Goal: Task Accomplishment & Management: Use online tool/utility

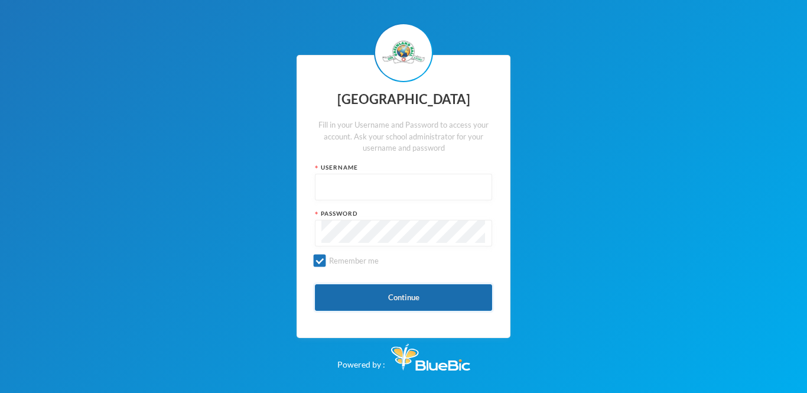
type input "glh25ps07"
click at [419, 297] on button "Continue" at bounding box center [403, 297] width 177 height 27
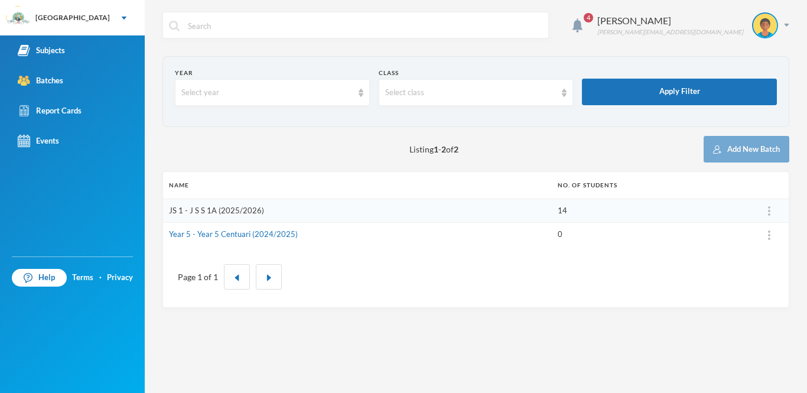
click at [230, 209] on link "JS 1 - J S S 1A (2025/2026)" at bounding box center [216, 210] width 95 height 9
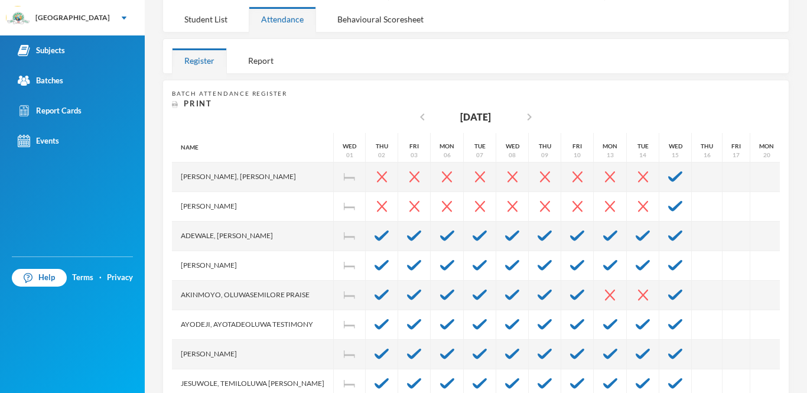
scroll to position [155, 0]
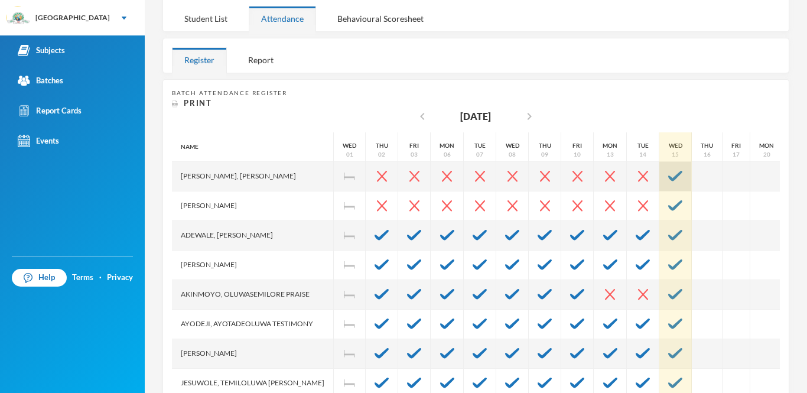
click at [668, 177] on img at bounding box center [675, 176] width 14 height 11
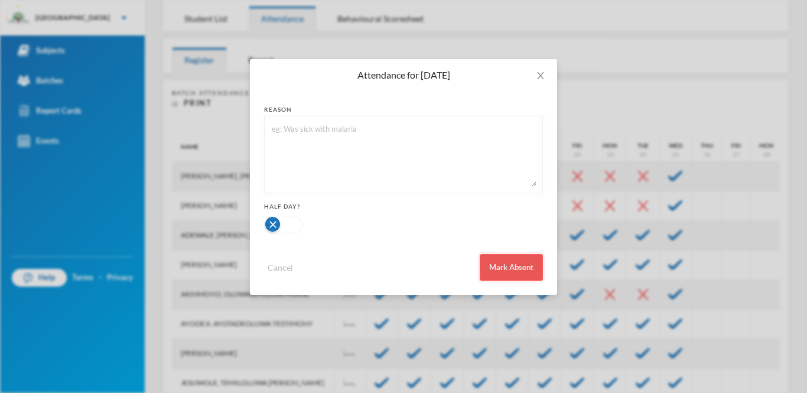
click at [534, 263] on button "Mark Absent" at bounding box center [511, 267] width 63 height 27
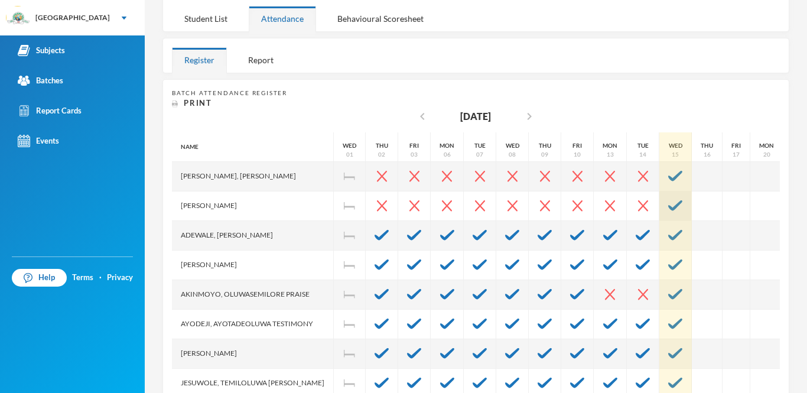
click at [663, 211] on div at bounding box center [675, 206] width 32 height 30
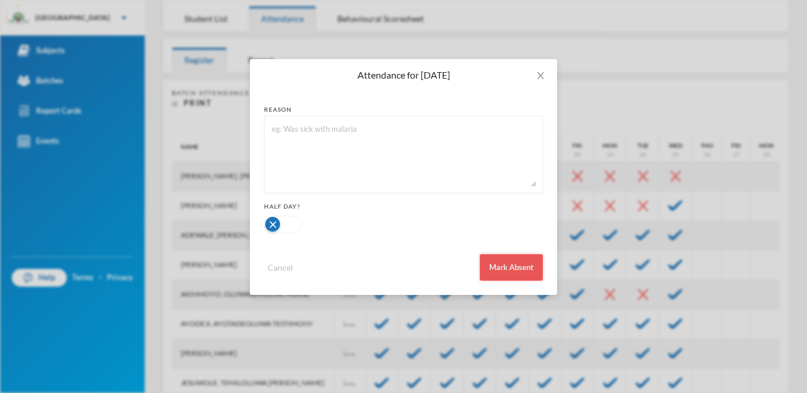
click at [487, 267] on button "Mark Absent" at bounding box center [511, 267] width 63 height 27
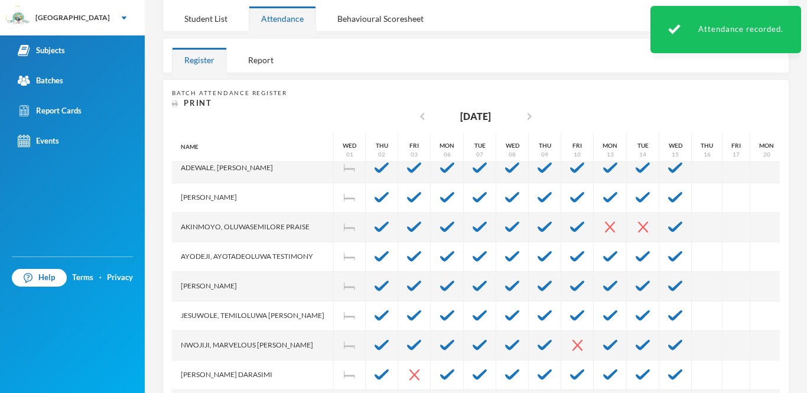
scroll to position [77, 0]
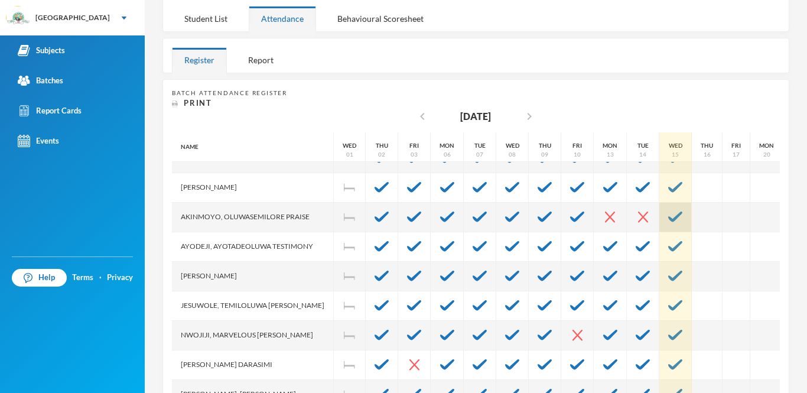
click at [668, 213] on img at bounding box center [675, 217] width 14 height 11
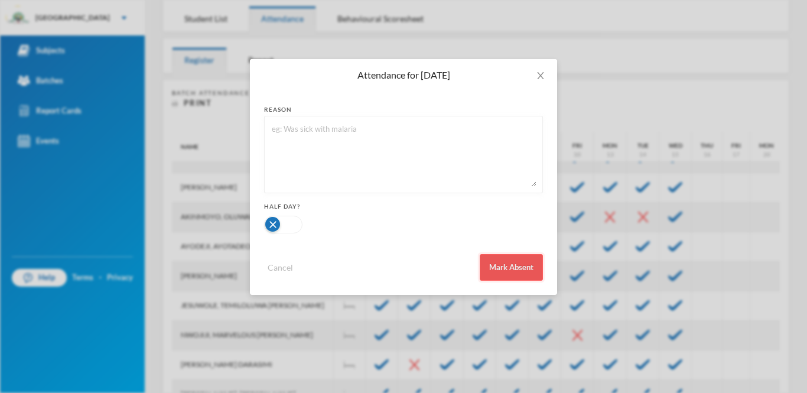
click at [519, 269] on button "Mark Absent" at bounding box center [511, 267] width 63 height 27
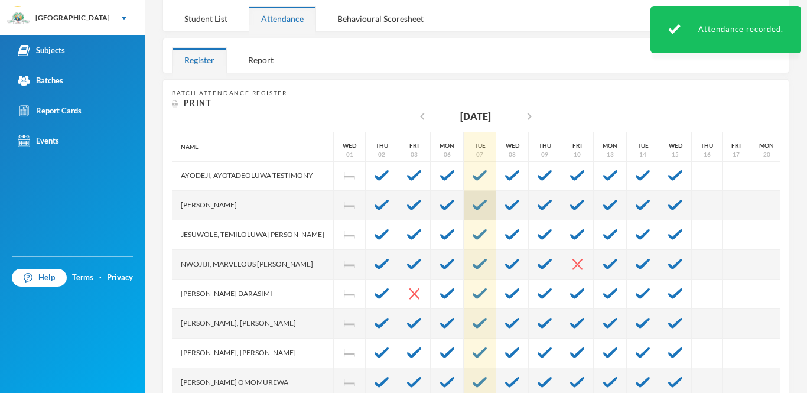
scroll to position [149, 0]
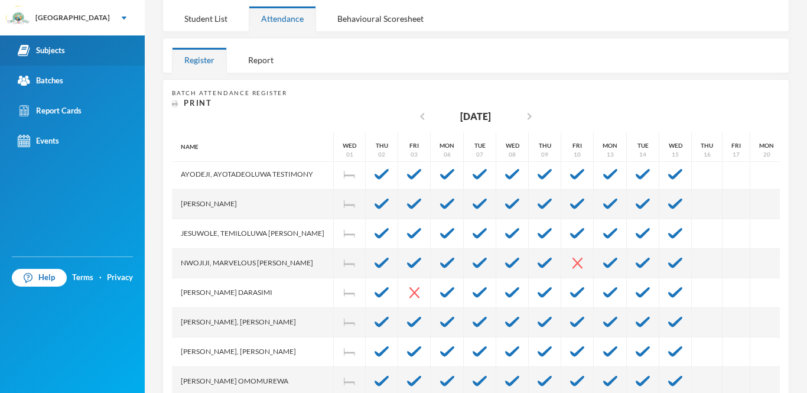
click at [50, 53] on div "Subjects" at bounding box center [41, 50] width 47 height 12
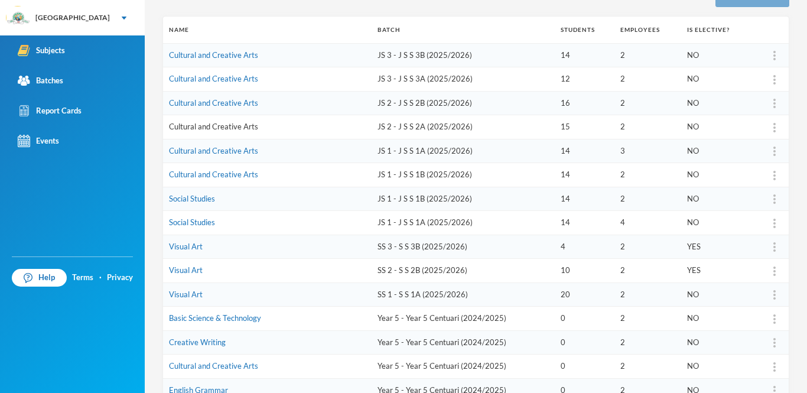
click at [246, 130] on link "Cultural and Creative Arts" at bounding box center [213, 126] width 89 height 9
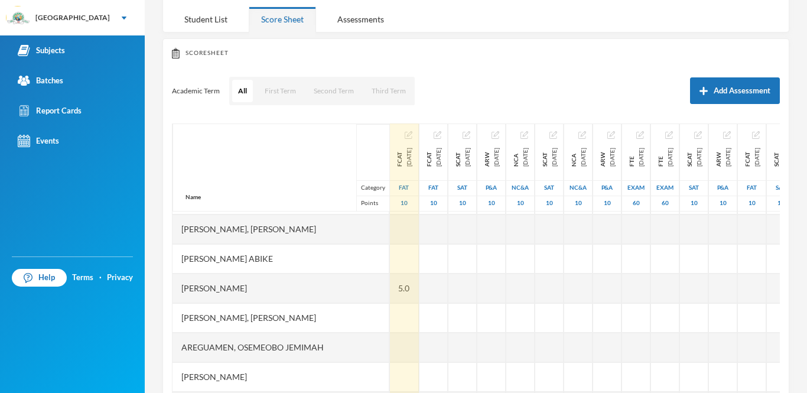
scroll to position [59, 1]
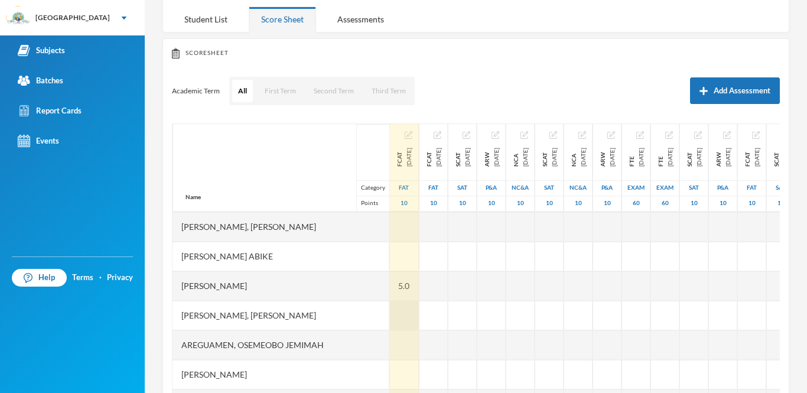
click at [389, 310] on div at bounding box center [404, 316] width 30 height 30
click at [391, 315] on div at bounding box center [404, 316] width 30 height 30
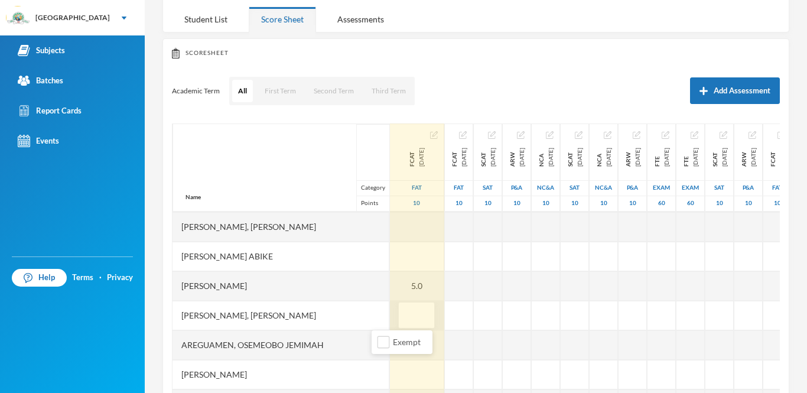
type input "6"
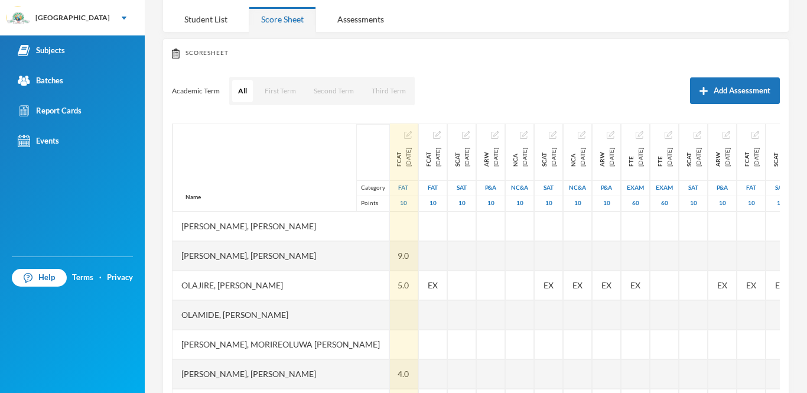
scroll to position [326, 0]
click at [390, 347] on div at bounding box center [405, 345] width 30 height 30
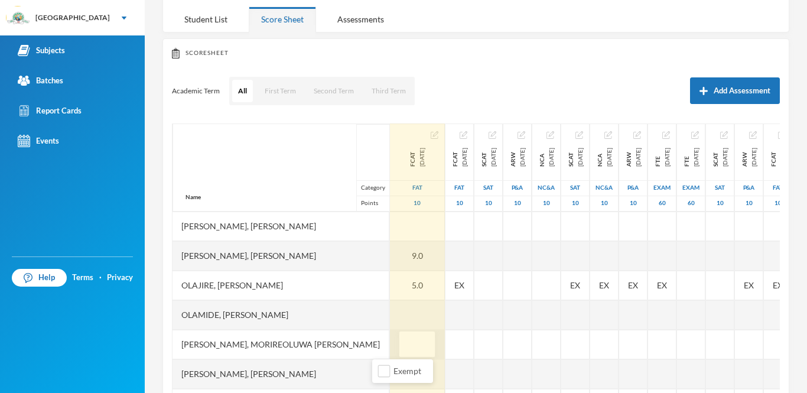
type input "4"
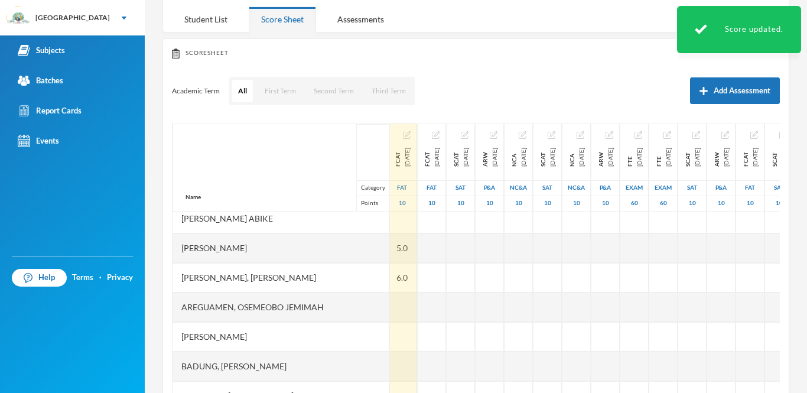
scroll to position [99, 3]
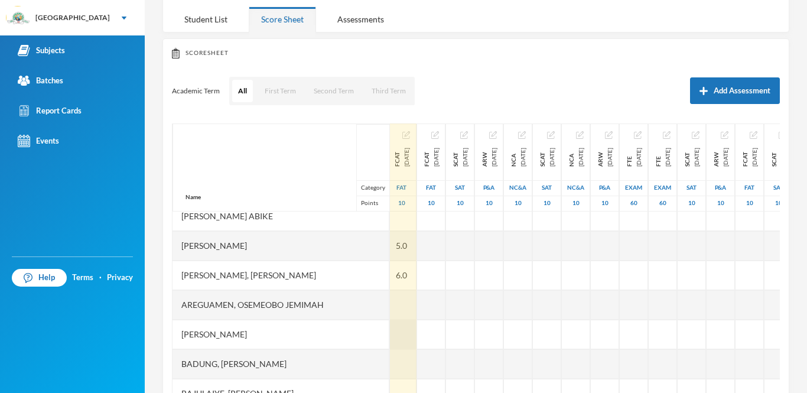
click at [387, 338] on div at bounding box center [402, 335] width 30 height 30
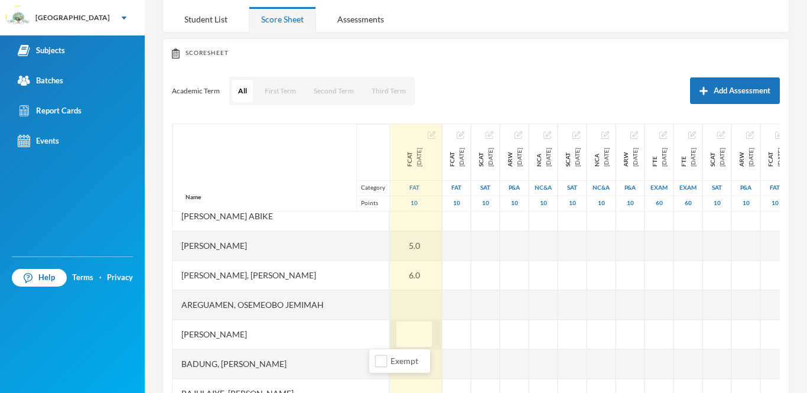
type input "8"
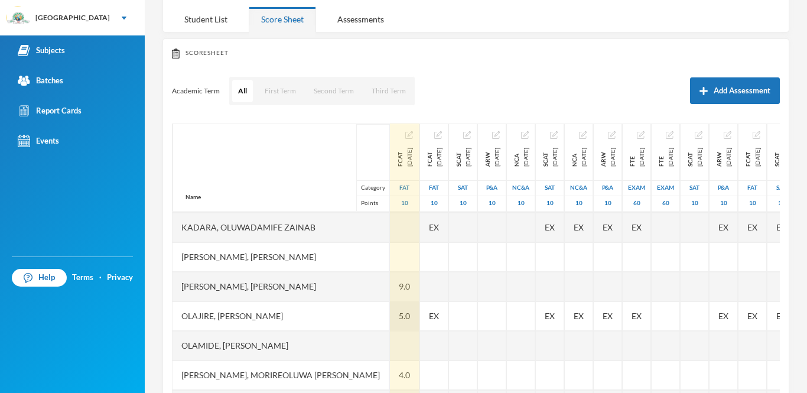
scroll to position [285, 0]
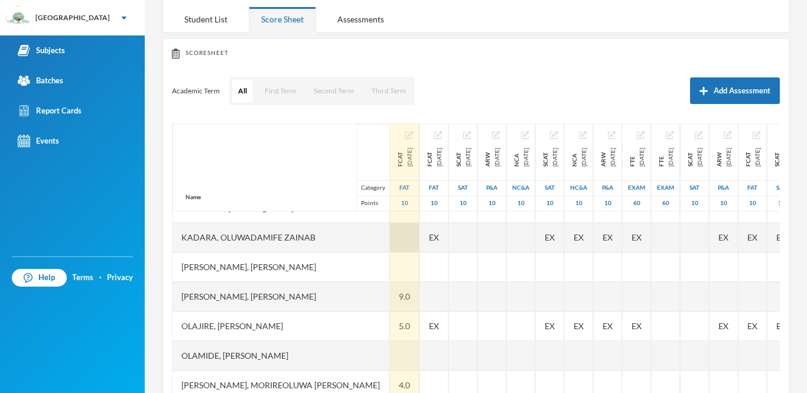
click at [390, 246] on div at bounding box center [405, 238] width 30 height 30
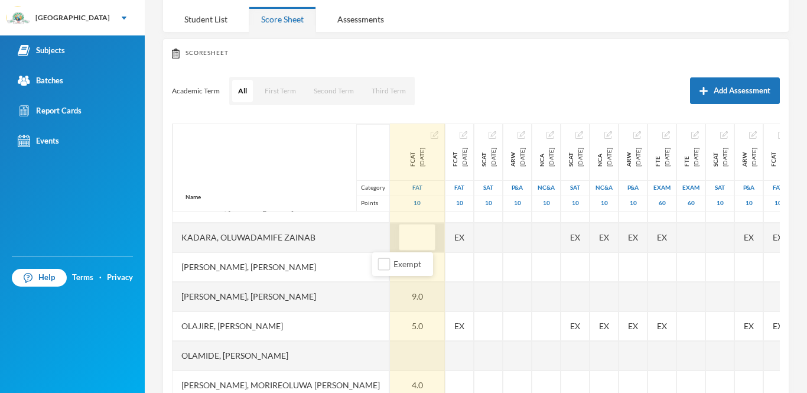
type input "3"
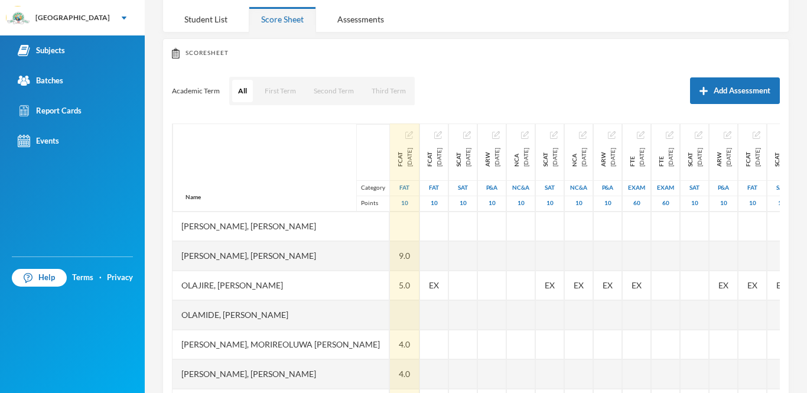
scroll to position [325, 0]
click at [393, 256] on div "9.0" at bounding box center [405, 257] width 30 height 30
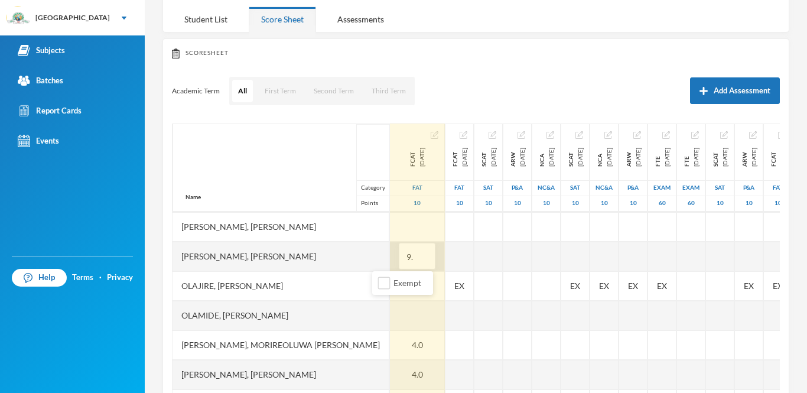
type input "9"
type input "8"
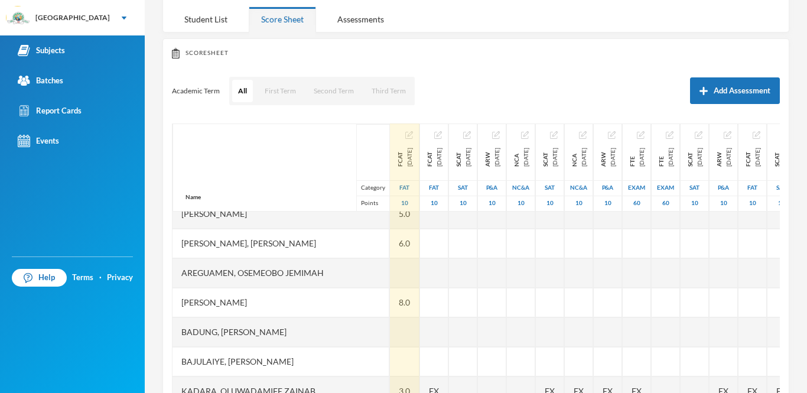
scroll to position [0, 0]
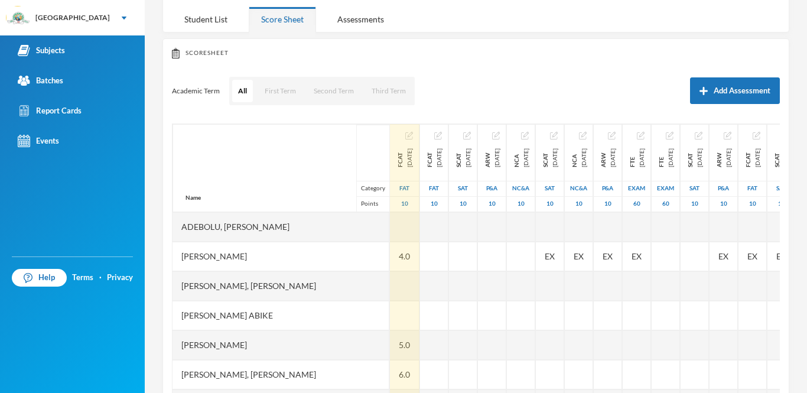
click at [390, 239] on div at bounding box center [405, 227] width 30 height 30
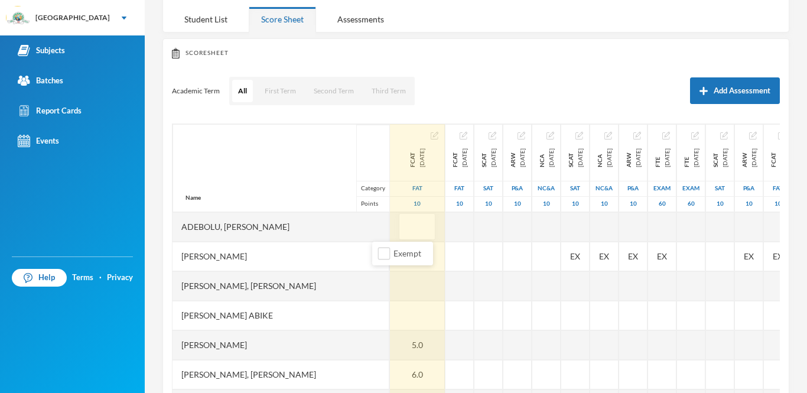
type input "4"
